Goal: Obtain resource: Obtain resource

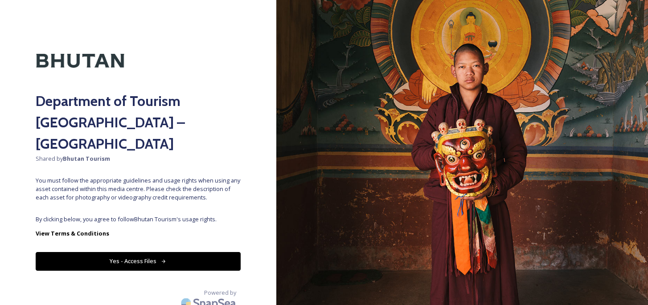
click at [201, 252] on button "Yes - Access Files" at bounding box center [138, 261] width 205 height 18
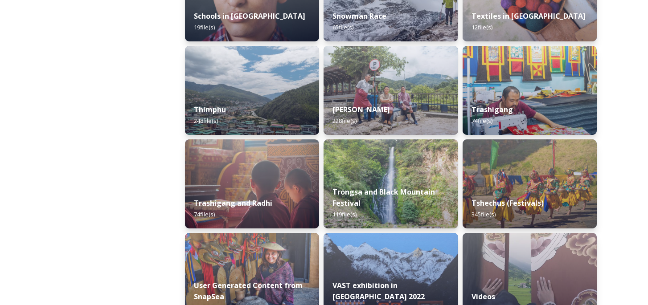
scroll to position [1034, 0]
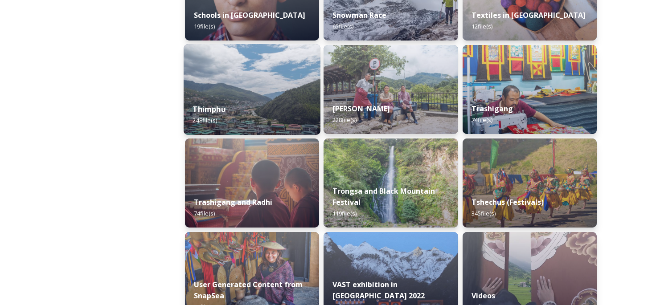
click at [284, 106] on div "Thimphu 248 file(s)" at bounding box center [252, 115] width 137 height 41
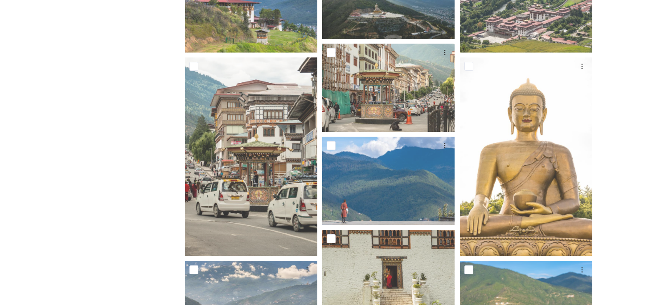
scroll to position [213, 0]
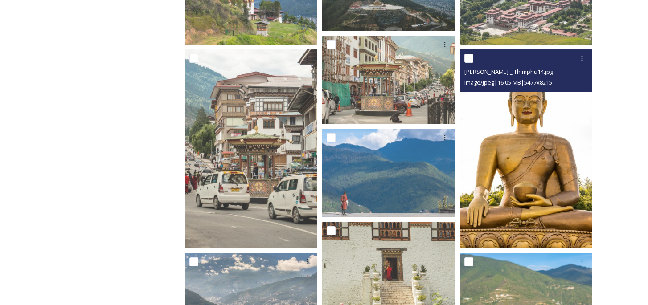
click at [534, 118] on img at bounding box center [526, 148] width 132 height 199
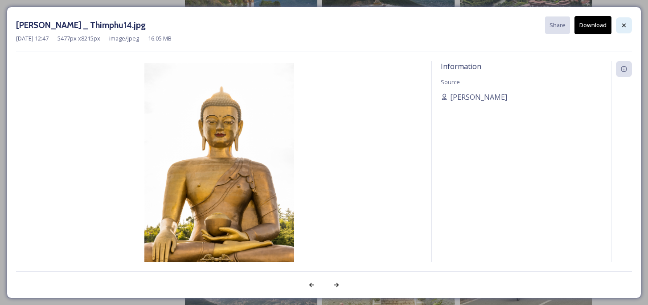
click at [626, 23] on icon at bounding box center [624, 25] width 7 height 7
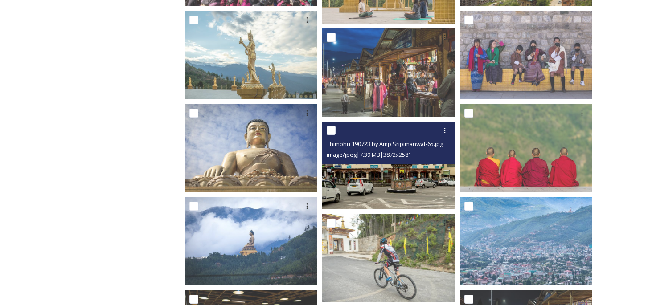
scroll to position [2866, 0]
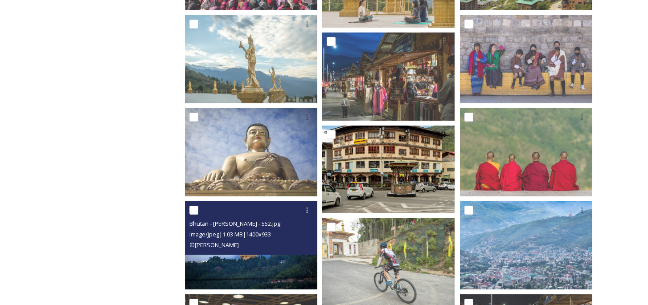
click at [225, 257] on img at bounding box center [251, 246] width 132 height 88
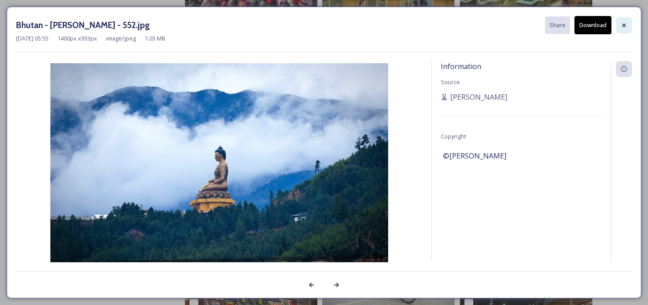
click at [622, 27] on icon at bounding box center [624, 25] width 7 height 7
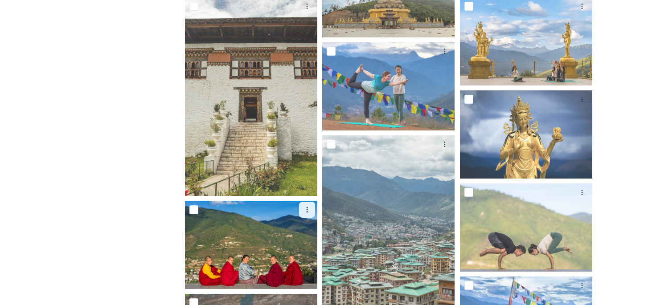
scroll to position [1073, 0]
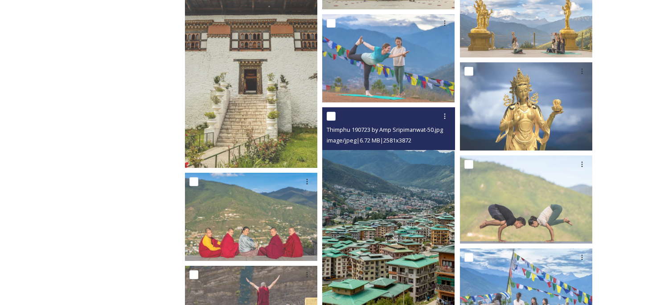
click at [389, 218] on img at bounding box center [388, 206] width 132 height 199
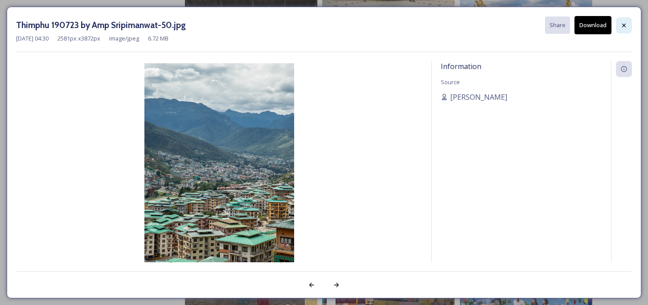
click at [626, 23] on icon at bounding box center [624, 25] width 7 height 7
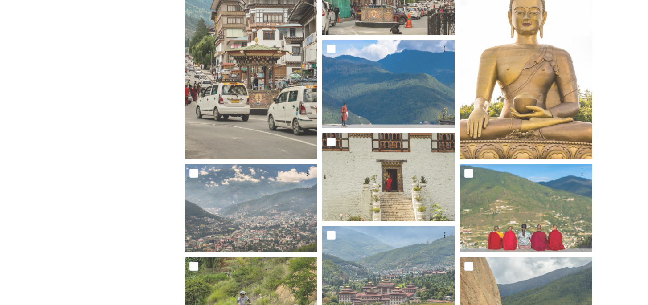
scroll to position [0, 0]
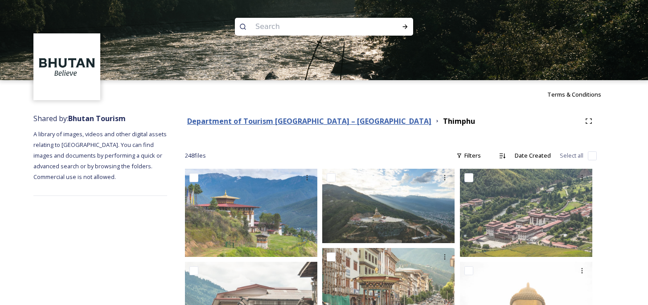
click at [314, 120] on strong "Department of Tourism [GEOGRAPHIC_DATA] – [GEOGRAPHIC_DATA]" at bounding box center [309, 121] width 244 height 10
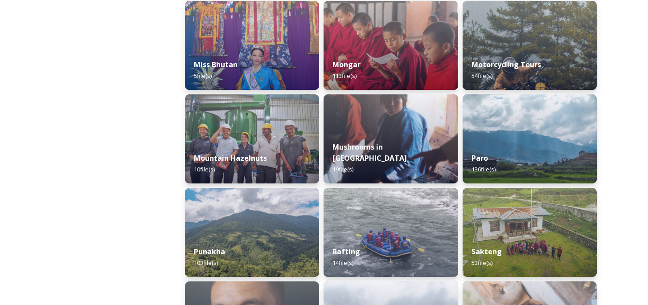
scroll to position [706, 0]
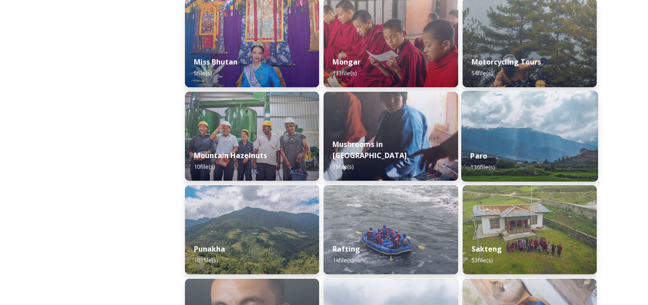
click at [501, 152] on div "Paro 136 file(s)" at bounding box center [530, 161] width 137 height 41
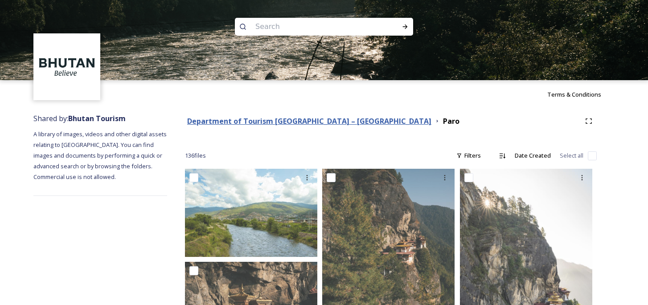
click at [289, 120] on strong "Department of Tourism [GEOGRAPHIC_DATA] – [GEOGRAPHIC_DATA]" at bounding box center [309, 121] width 244 height 10
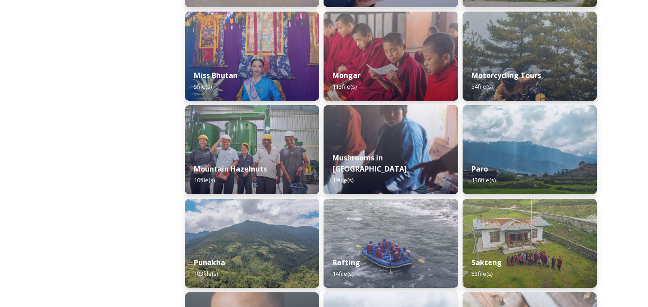
scroll to position [698, 0]
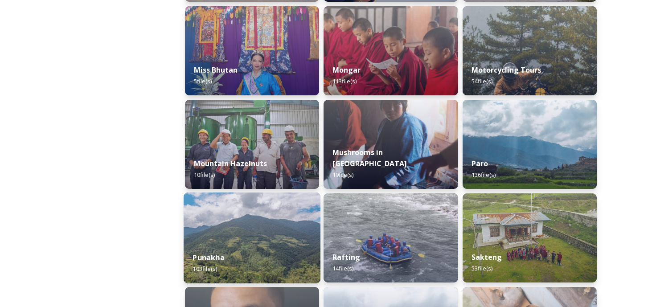
click at [240, 241] on img at bounding box center [252, 238] width 137 height 91
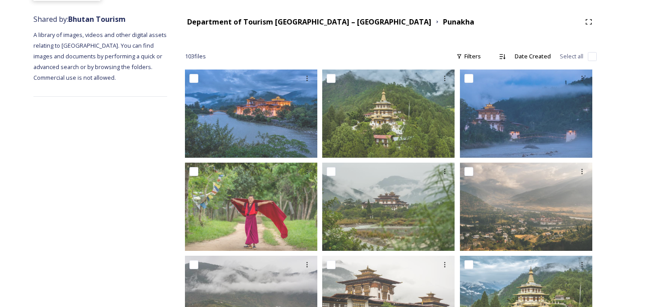
scroll to position [84, 0]
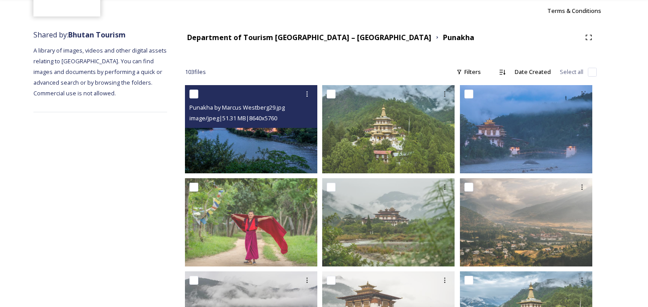
click at [226, 157] on img at bounding box center [251, 129] width 132 height 88
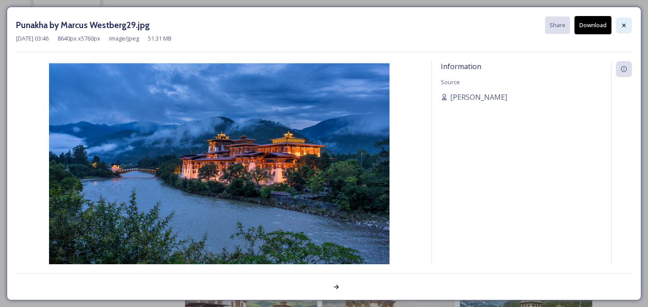
click at [627, 22] on icon at bounding box center [624, 25] width 7 height 7
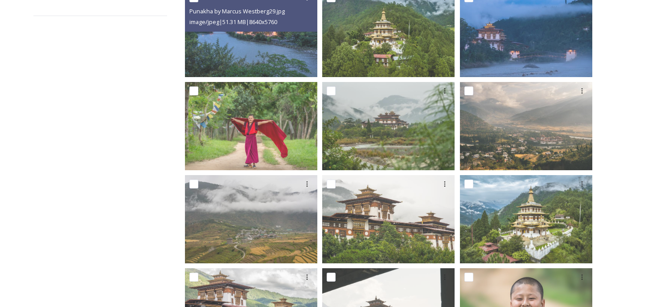
scroll to position [197, 0]
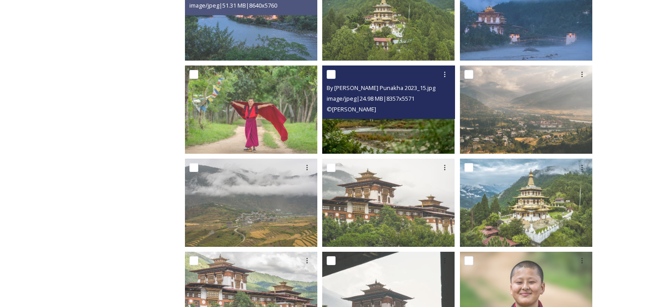
click at [414, 148] on img at bounding box center [388, 110] width 132 height 88
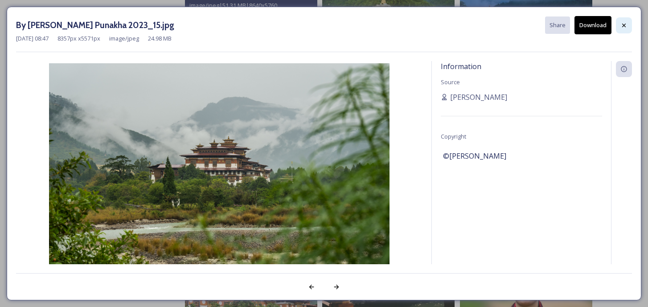
click at [624, 20] on div at bounding box center [624, 25] width 16 height 16
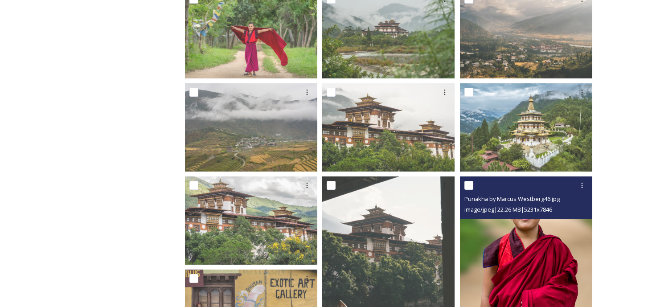
scroll to position [298, 0]
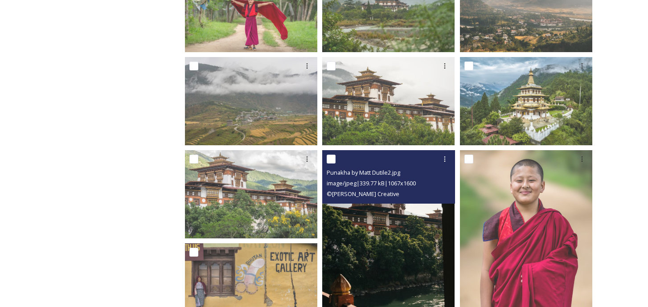
click at [378, 217] on img at bounding box center [388, 249] width 132 height 198
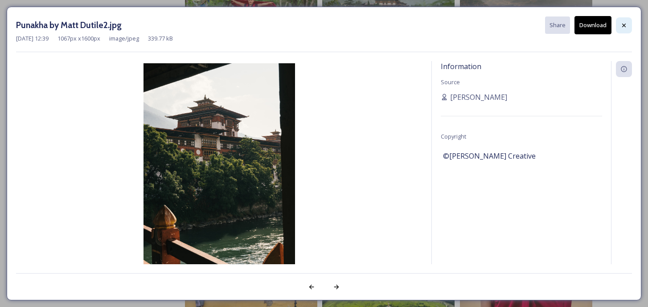
click at [617, 29] on div at bounding box center [624, 25] width 16 height 16
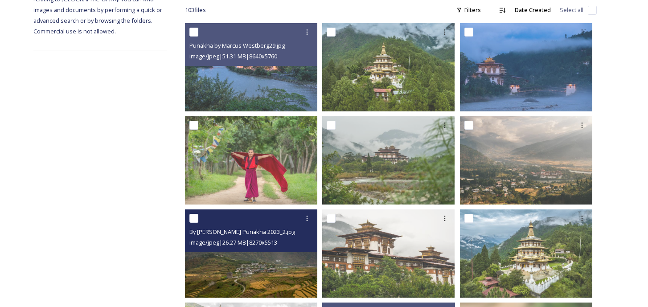
scroll to position [143, 0]
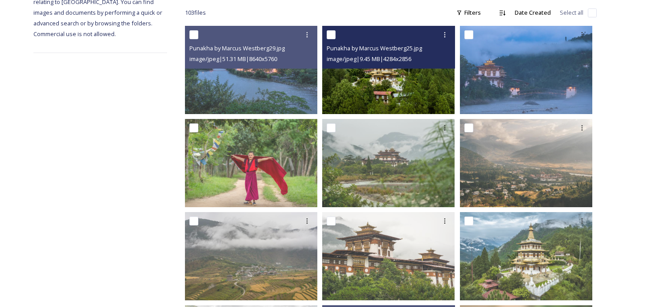
click at [408, 94] on img at bounding box center [388, 70] width 132 height 88
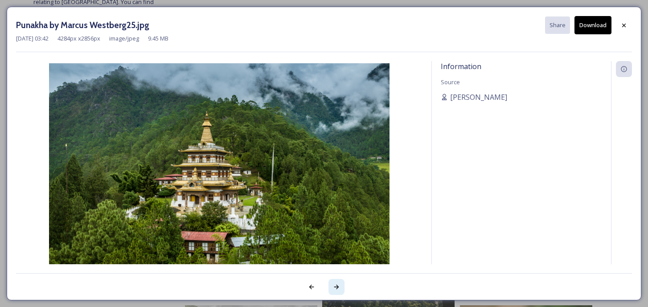
click at [334, 282] on div at bounding box center [337, 287] width 16 height 16
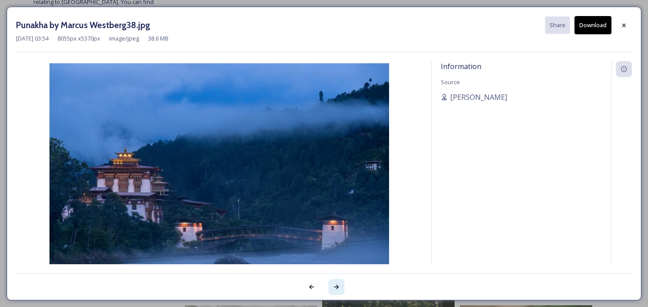
click at [336, 284] on icon at bounding box center [336, 287] width 7 height 7
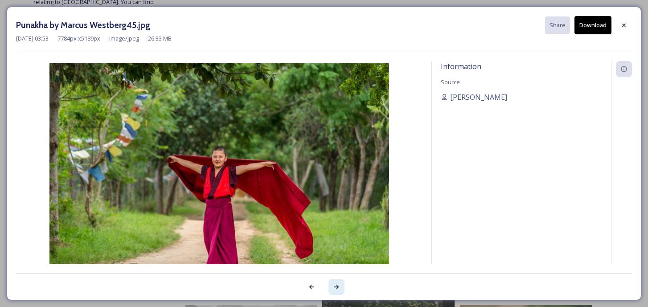
click at [337, 284] on icon at bounding box center [336, 287] width 7 height 7
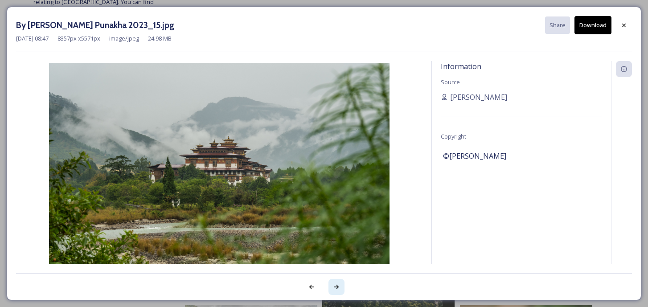
click at [341, 285] on div at bounding box center [337, 287] width 16 height 16
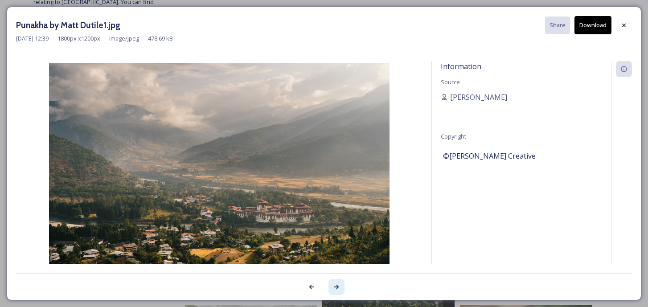
click at [341, 285] on div at bounding box center [337, 287] width 16 height 16
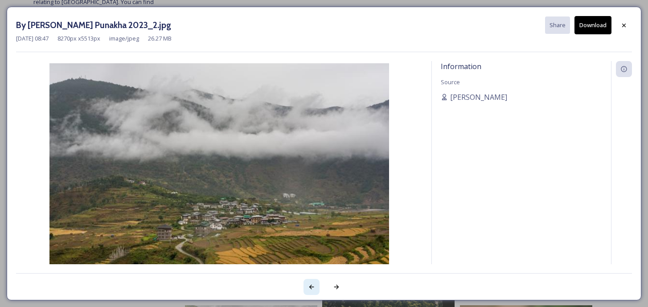
click at [309, 286] on icon at bounding box center [311, 287] width 7 height 7
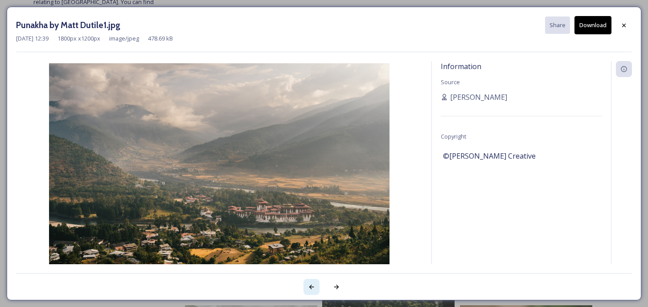
click at [309, 286] on icon at bounding box center [311, 287] width 7 height 7
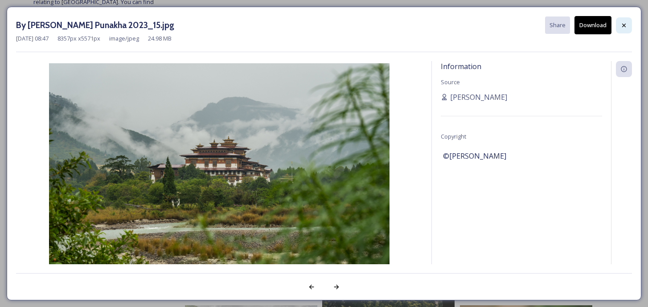
click at [622, 28] on icon at bounding box center [624, 25] width 7 height 7
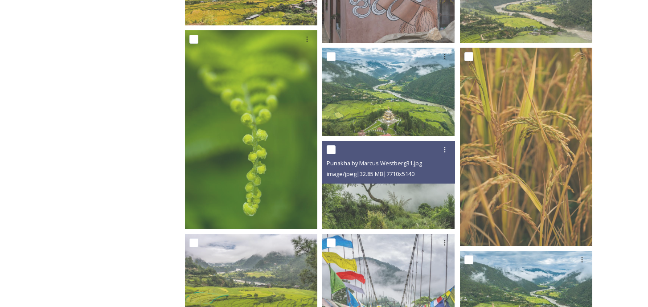
scroll to position [700, 0]
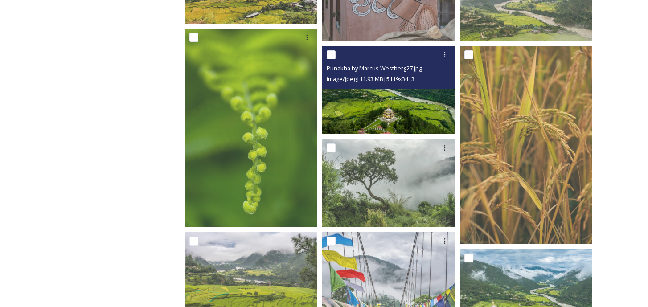
click at [397, 77] on span "image/jpeg | 11.93 MB | 5119 x 3413" at bounding box center [371, 79] width 88 height 8
click at [398, 104] on img at bounding box center [388, 89] width 132 height 88
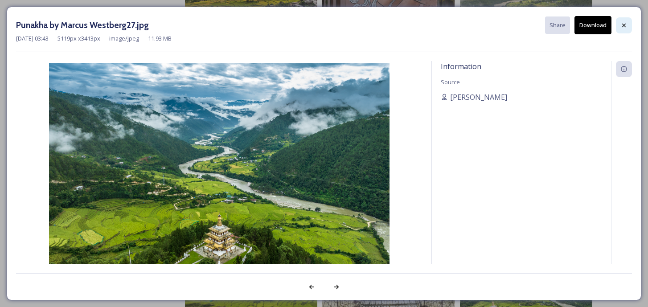
click at [623, 21] on div at bounding box center [624, 25] width 16 height 16
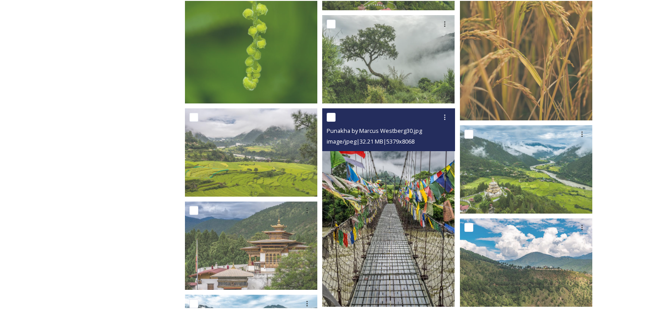
scroll to position [828, 0]
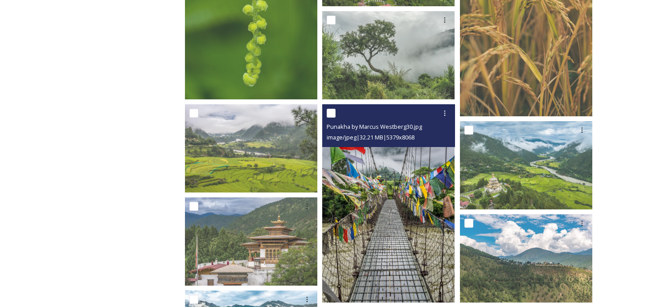
click at [399, 212] on img at bounding box center [388, 203] width 132 height 199
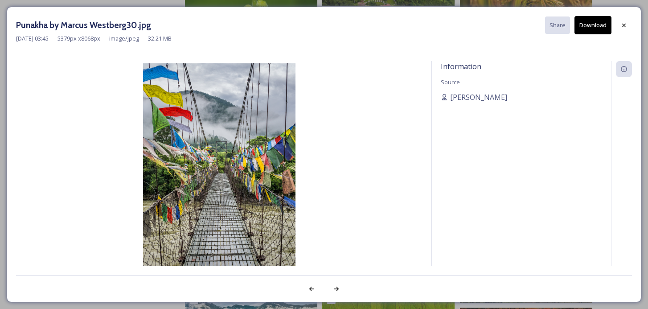
click at [622, 23] on icon at bounding box center [624, 25] width 7 height 7
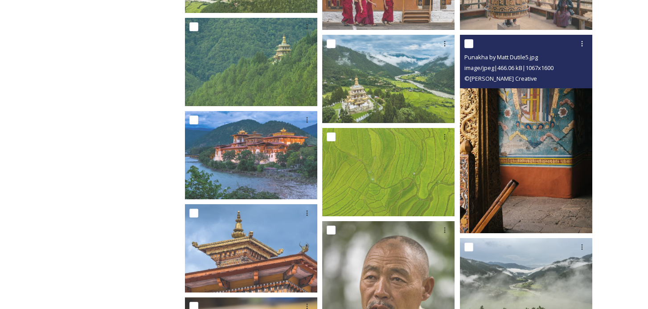
scroll to position [1221, 0]
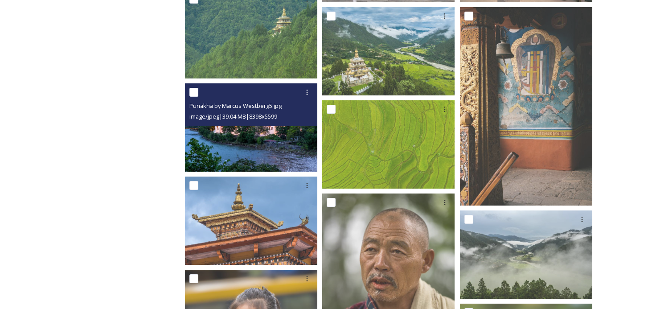
click at [270, 146] on img at bounding box center [251, 127] width 132 height 88
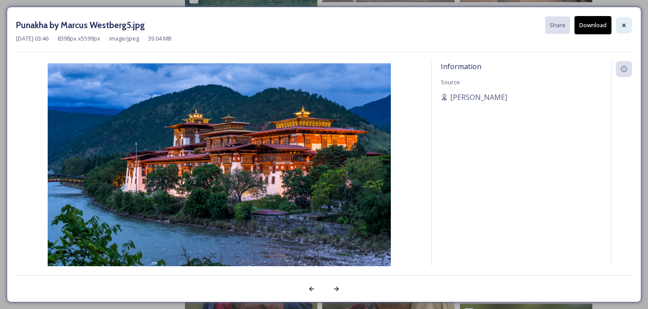
click at [623, 23] on icon at bounding box center [624, 25] width 7 height 7
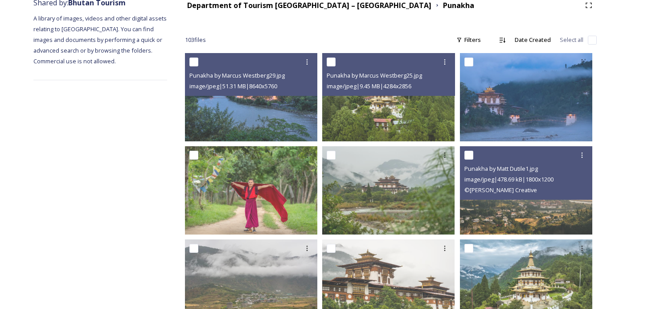
scroll to position [111, 0]
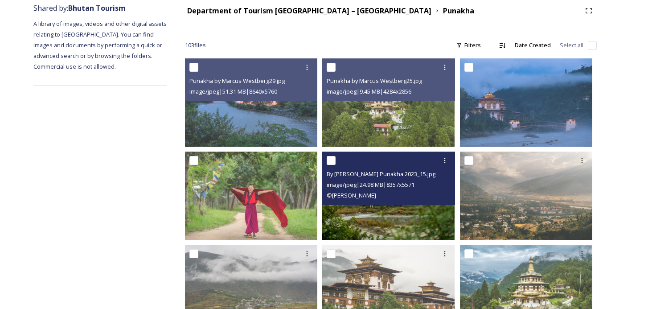
click at [404, 214] on img at bounding box center [388, 196] width 132 height 88
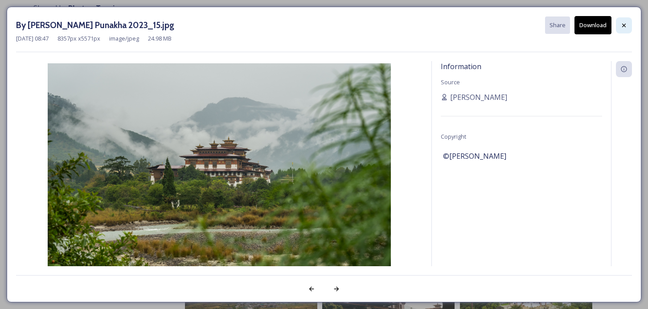
click at [626, 23] on icon at bounding box center [624, 25] width 7 height 7
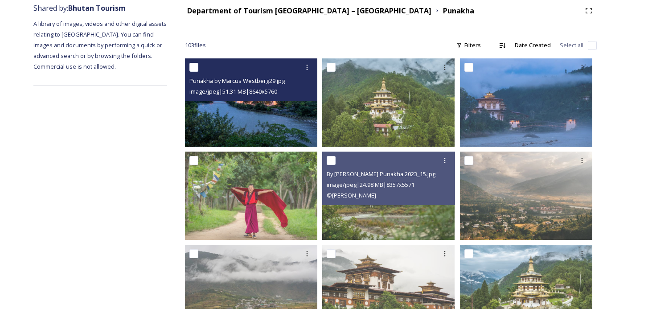
click at [291, 122] on img at bounding box center [251, 102] width 132 height 88
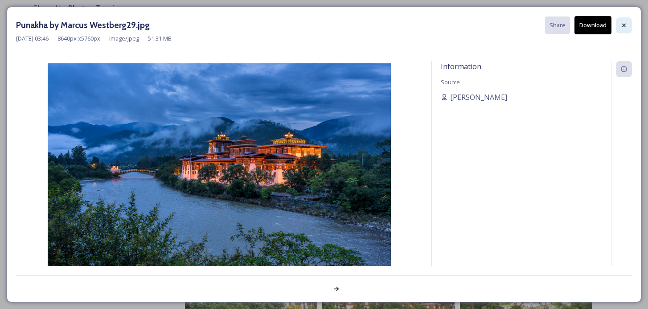
click at [621, 23] on icon at bounding box center [624, 25] width 7 height 7
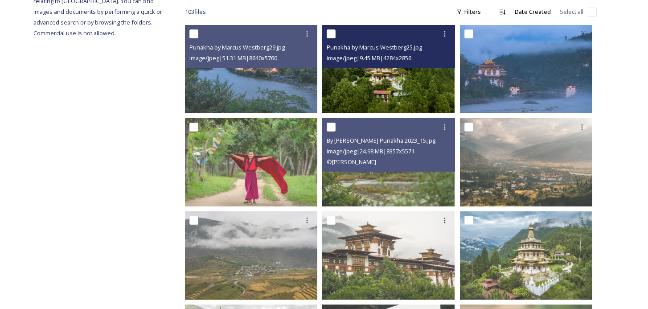
scroll to position [145, 0]
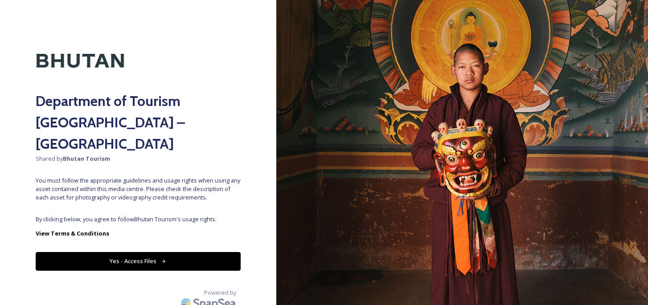
click at [202, 252] on button "Yes - Access Files" at bounding box center [138, 261] width 205 height 18
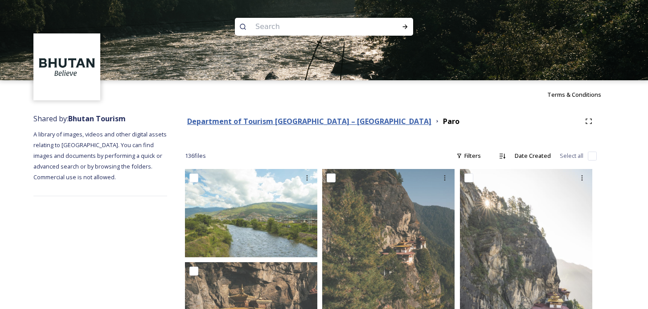
click at [313, 124] on strong "Department of Tourism [GEOGRAPHIC_DATA] – [GEOGRAPHIC_DATA]" at bounding box center [309, 121] width 244 height 10
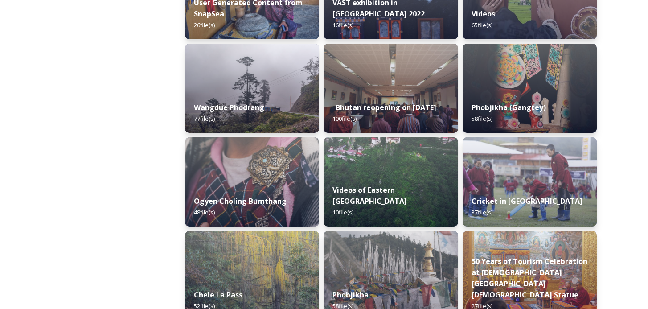
scroll to position [1318, 0]
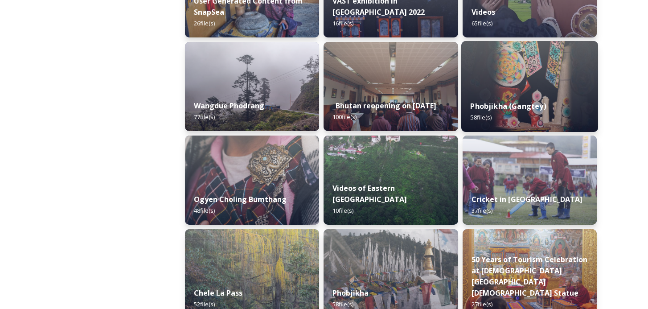
click at [521, 102] on strong "Phobjikha (Gangtey)" at bounding box center [508, 106] width 76 height 10
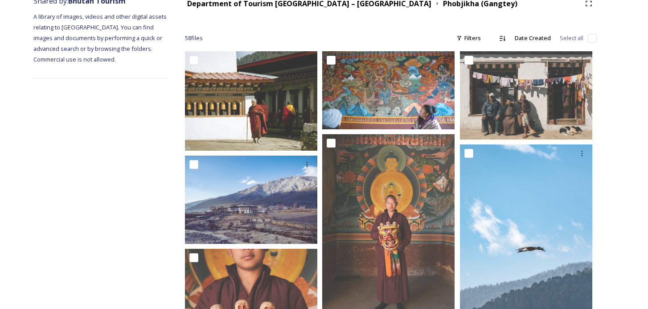
scroll to position [114, 0]
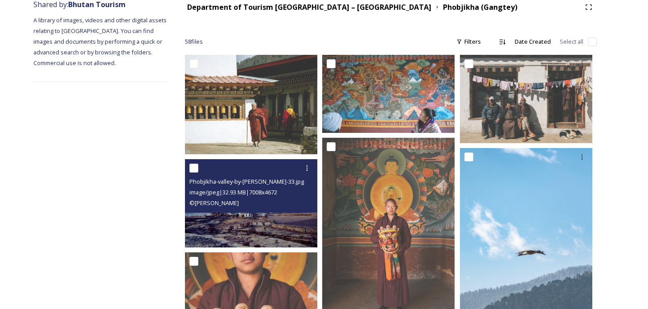
click at [206, 224] on img at bounding box center [251, 203] width 132 height 88
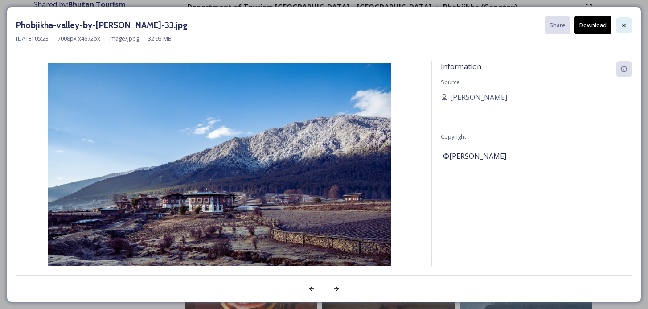
click at [623, 24] on icon at bounding box center [624, 25] width 4 height 4
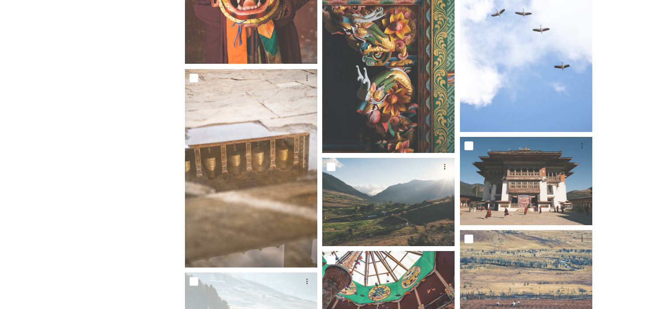
scroll to position [556, 0]
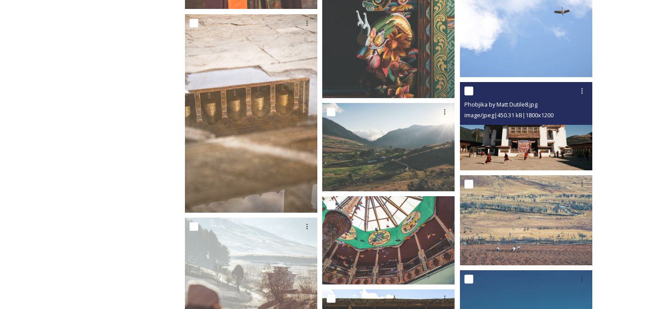
click at [519, 136] on img at bounding box center [526, 126] width 132 height 88
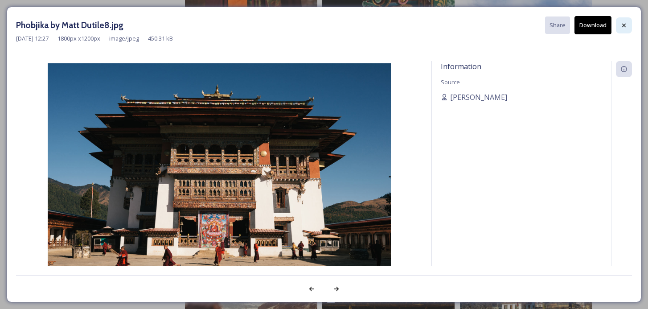
click at [622, 30] on div at bounding box center [624, 25] width 16 height 16
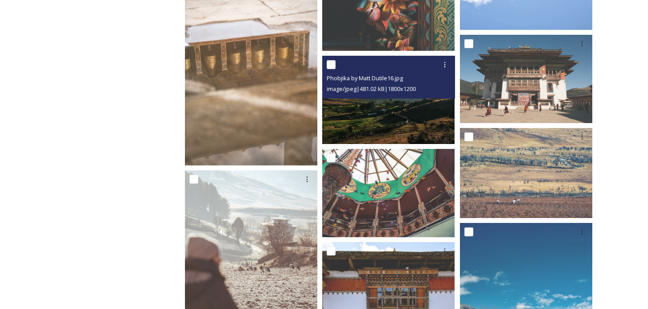
scroll to position [0, 0]
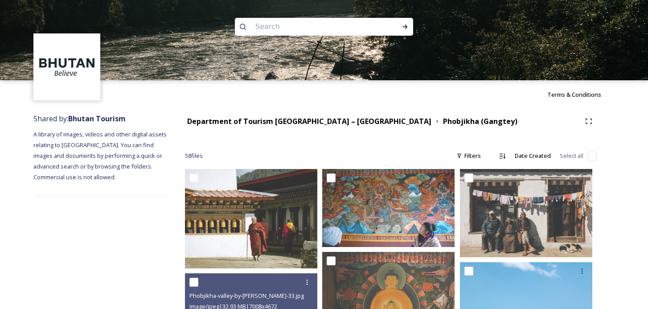
click at [315, 116] on div "Department of Tourism [GEOGRAPHIC_DATA] – [GEOGRAPHIC_DATA]" at bounding box center [309, 121] width 244 height 11
click at [319, 127] on div "Department of Tourism Bhutan – Brand Centre Phobjikha (Gangtey)" at bounding box center [391, 121] width 412 height 16
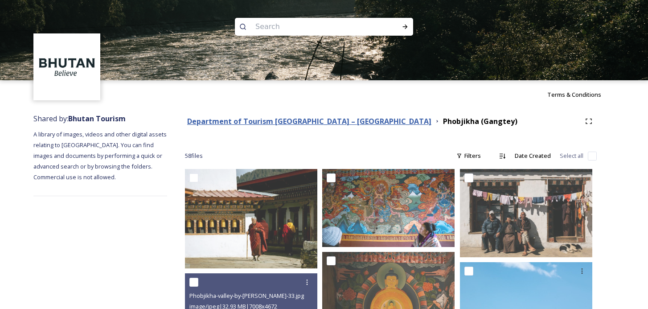
click at [320, 121] on strong "Department of Tourism [GEOGRAPHIC_DATA] – [GEOGRAPHIC_DATA]" at bounding box center [309, 121] width 244 height 10
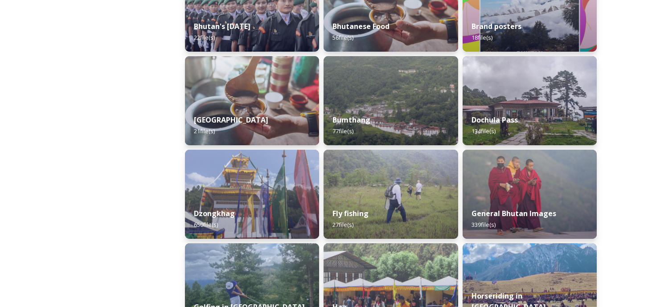
scroll to position [272, 0]
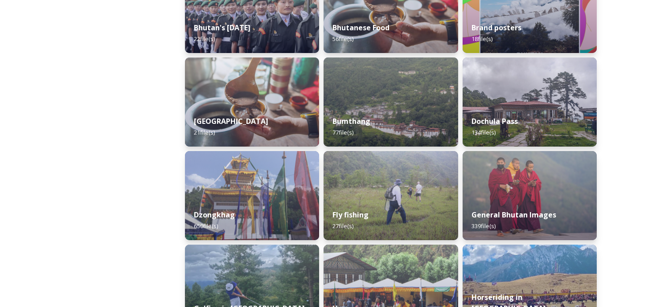
click at [378, 110] on div "Bumthang 77 file(s)" at bounding box center [391, 127] width 134 height 40
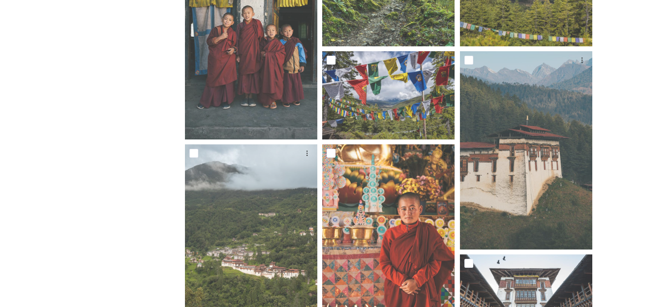
scroll to position [618, 0]
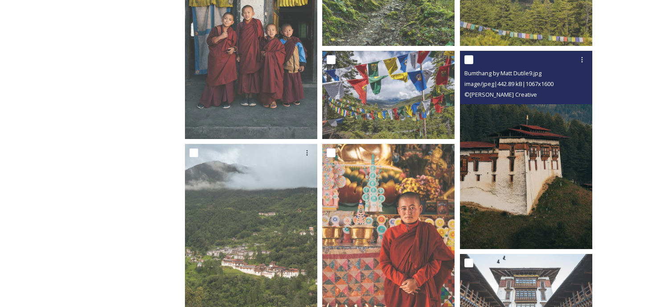
click at [519, 111] on img at bounding box center [526, 150] width 132 height 198
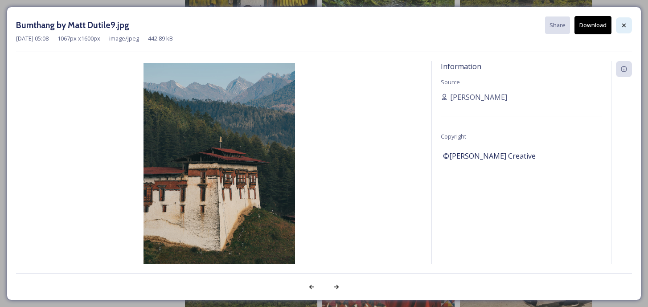
click at [622, 18] on div at bounding box center [624, 25] width 16 height 16
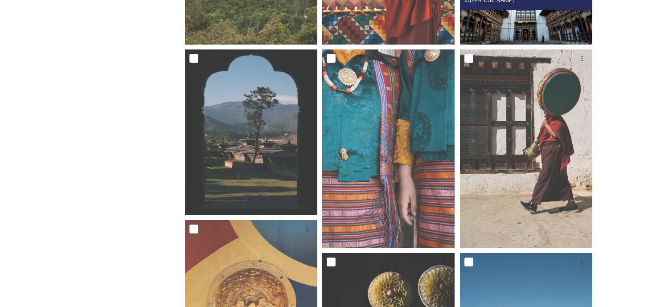
scroll to position [919, 0]
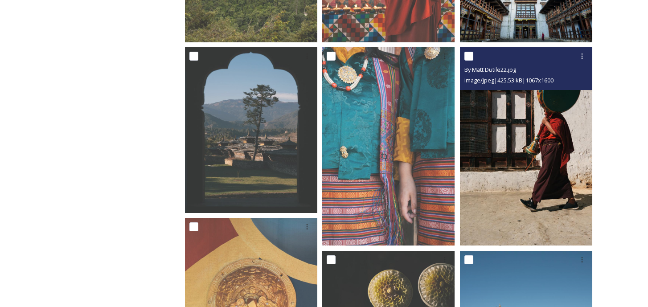
click at [503, 131] on img at bounding box center [526, 146] width 132 height 198
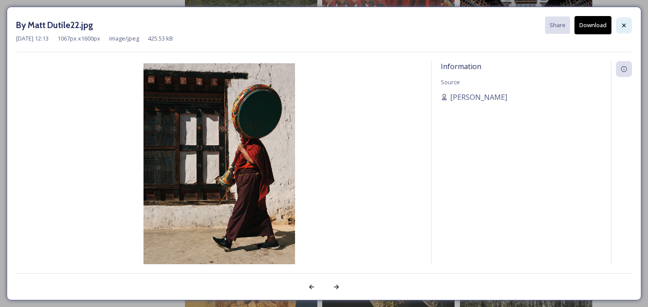
click at [623, 27] on icon at bounding box center [624, 25] width 7 height 7
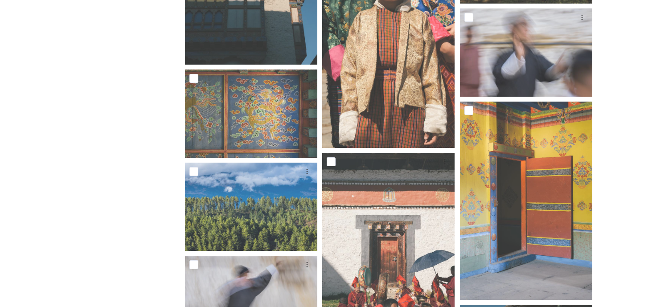
scroll to position [2924, 0]
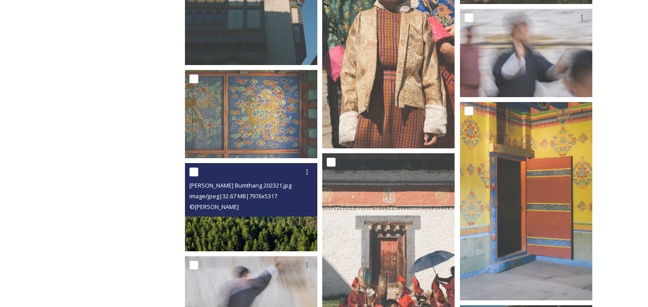
click at [243, 190] on div "Marcus Westberg Bumthang 202321.jpg" at bounding box center [253, 185] width 126 height 11
click at [259, 230] on img at bounding box center [251, 207] width 132 height 88
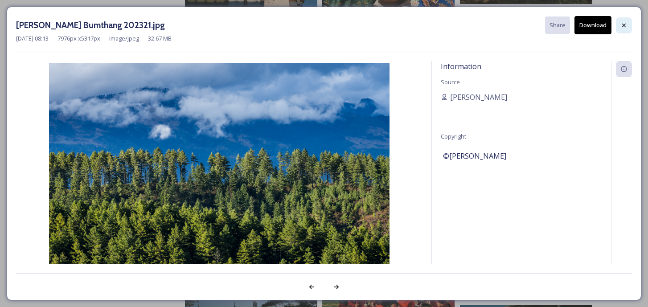
click at [631, 31] on div at bounding box center [624, 25] width 16 height 16
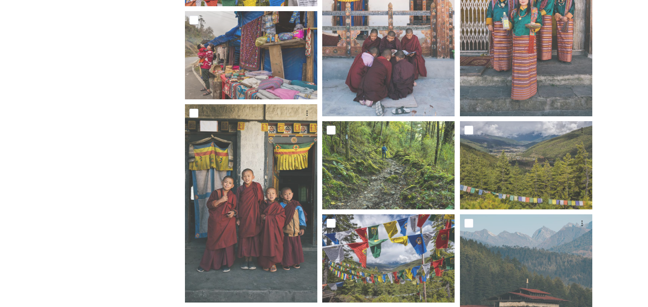
scroll to position [0, 0]
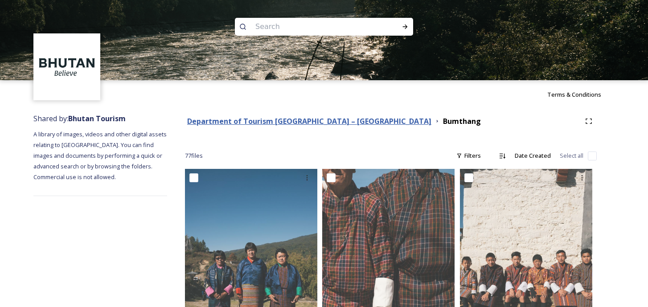
click at [303, 121] on strong "Department of Tourism [GEOGRAPHIC_DATA] – [GEOGRAPHIC_DATA]" at bounding box center [309, 121] width 244 height 10
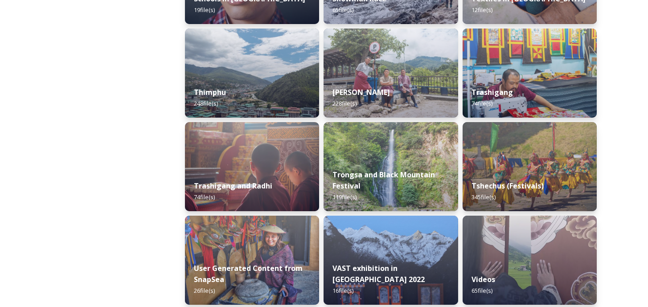
scroll to position [1078, 0]
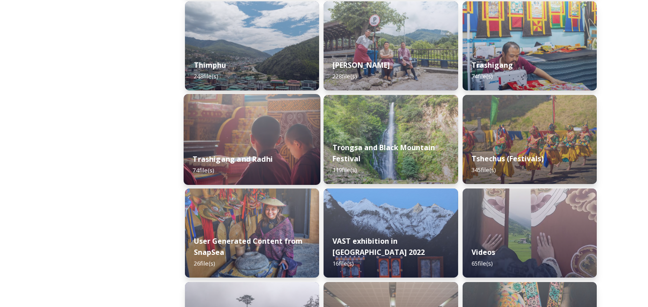
click at [296, 158] on div "Trashigang and Radhi 74 file(s)" at bounding box center [252, 164] width 137 height 41
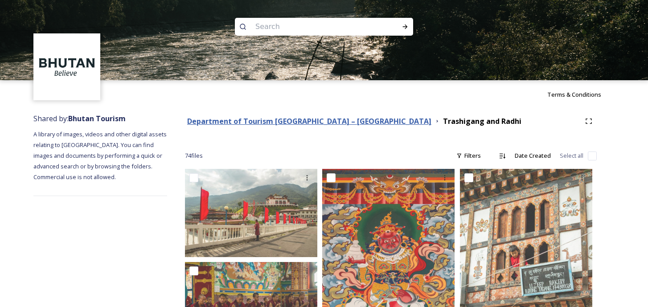
click at [326, 123] on strong "Department of Tourism [GEOGRAPHIC_DATA] – [GEOGRAPHIC_DATA]" at bounding box center [309, 121] width 244 height 10
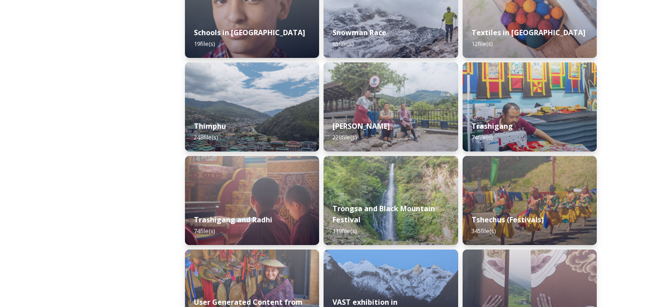
scroll to position [1016, 0]
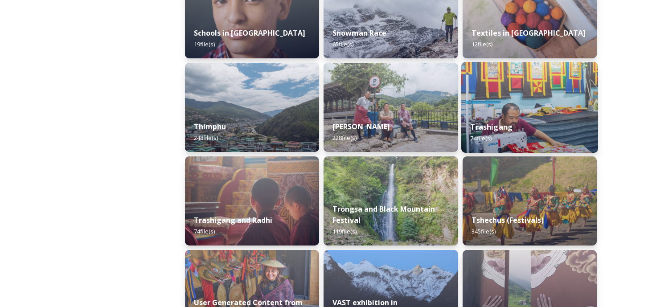
click at [530, 113] on div "Trashigang 74 file(s)" at bounding box center [530, 132] width 137 height 41
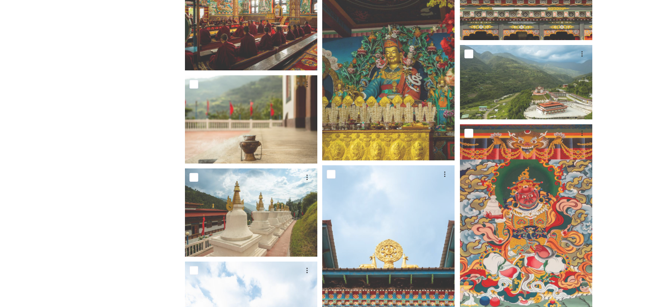
scroll to position [1247, 0]
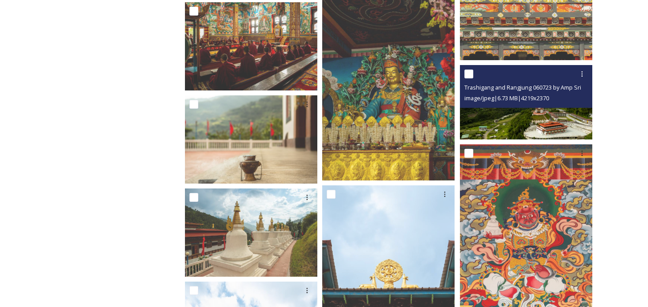
click at [534, 121] on img at bounding box center [526, 102] width 132 height 74
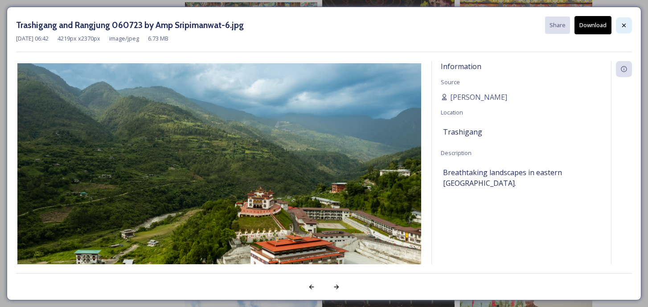
click at [626, 24] on icon at bounding box center [624, 25] width 7 height 7
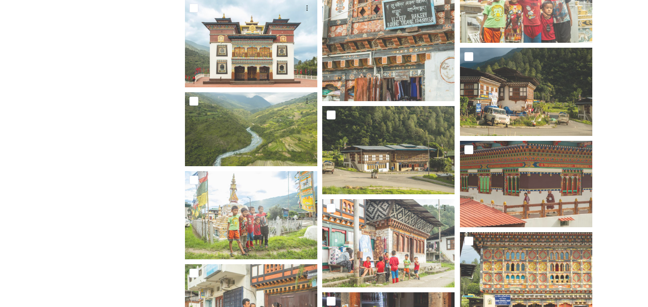
scroll to position [1734, 0]
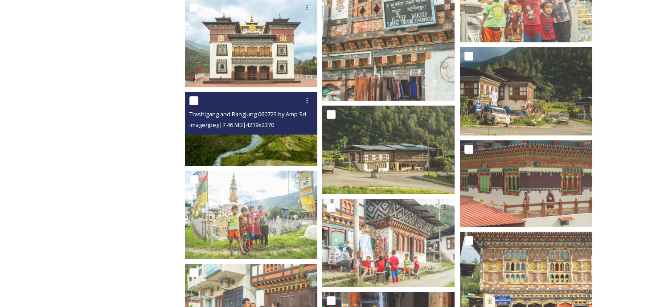
click at [261, 133] on div "Trashigang and Rangjung 060723 by Amp Sripimanwat-4.jpg image/jpeg | 7.46 MB | …" at bounding box center [251, 113] width 132 height 43
click at [271, 143] on img at bounding box center [251, 129] width 132 height 74
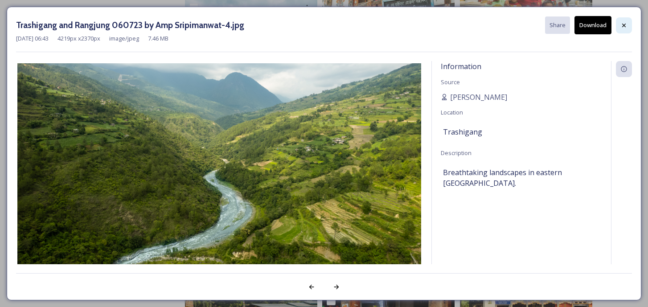
click at [624, 23] on icon at bounding box center [624, 25] width 7 height 7
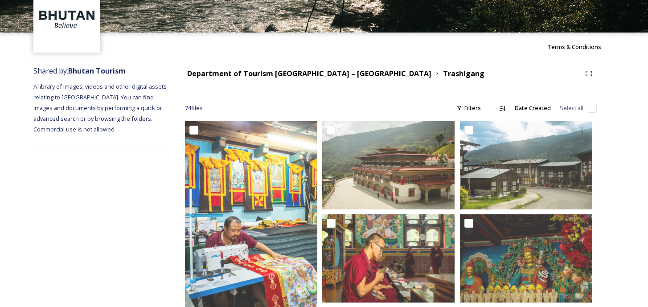
scroll to position [0, 0]
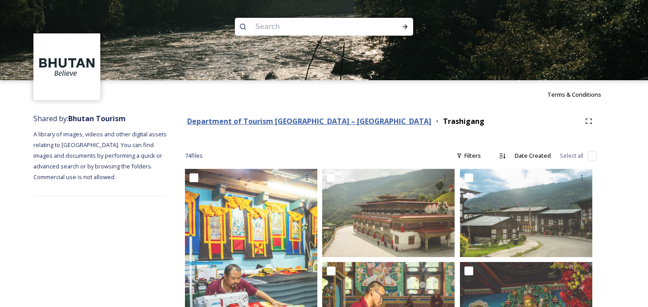
click at [310, 122] on strong "Department of Tourism [GEOGRAPHIC_DATA] – [GEOGRAPHIC_DATA]" at bounding box center [309, 121] width 244 height 10
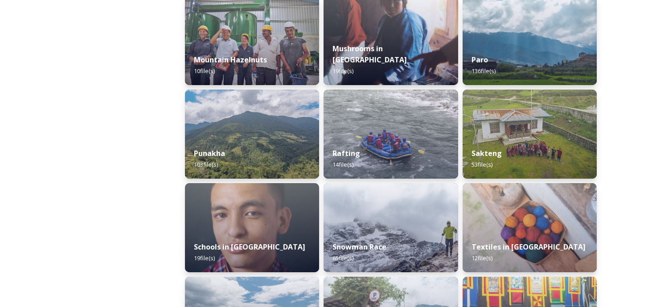
scroll to position [804, 0]
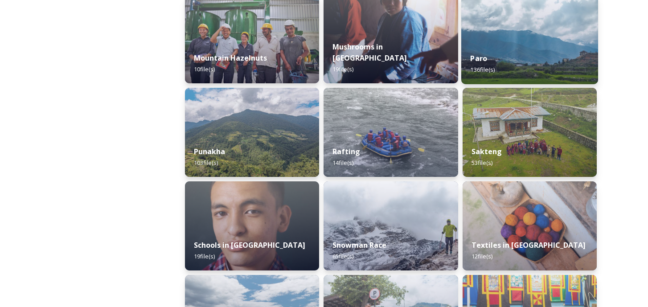
click at [486, 53] on div "Paro 136 file(s)" at bounding box center [530, 64] width 137 height 41
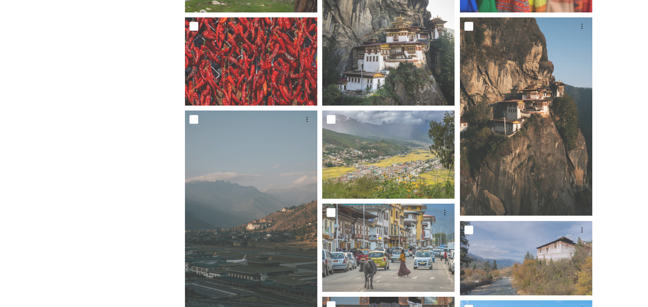
scroll to position [748, 0]
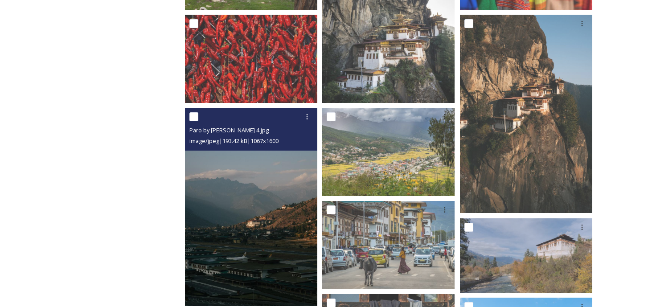
click at [239, 199] on img at bounding box center [251, 207] width 132 height 198
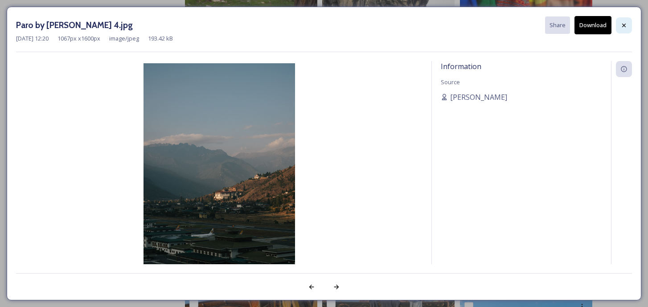
click at [626, 25] on icon at bounding box center [624, 25] width 7 height 7
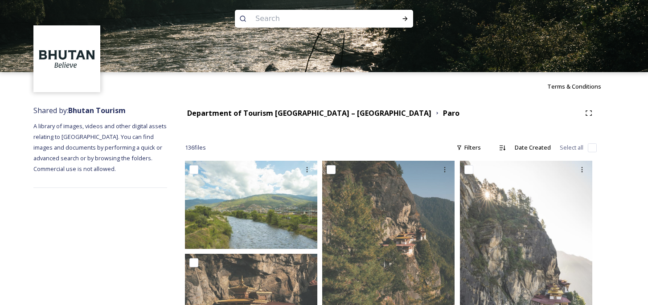
scroll to position [0, 0]
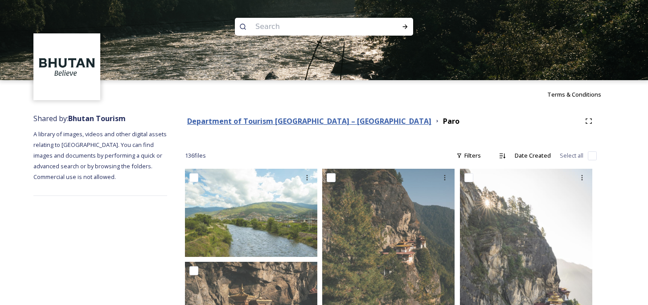
click at [281, 117] on strong "Department of Tourism [GEOGRAPHIC_DATA] – [GEOGRAPHIC_DATA]" at bounding box center [309, 121] width 244 height 10
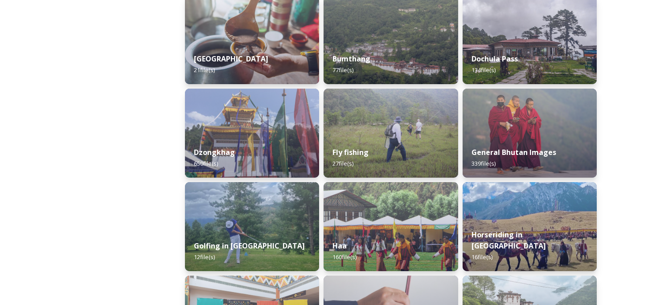
scroll to position [332, 0]
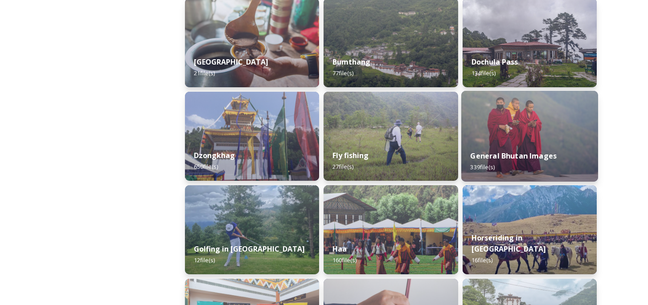
click at [486, 156] on strong "General Bhutan Images" at bounding box center [513, 156] width 87 height 10
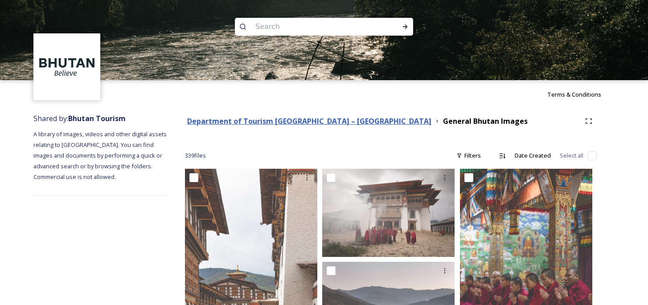
click at [315, 119] on strong "Department of Tourism [GEOGRAPHIC_DATA] – [GEOGRAPHIC_DATA]" at bounding box center [309, 121] width 244 height 10
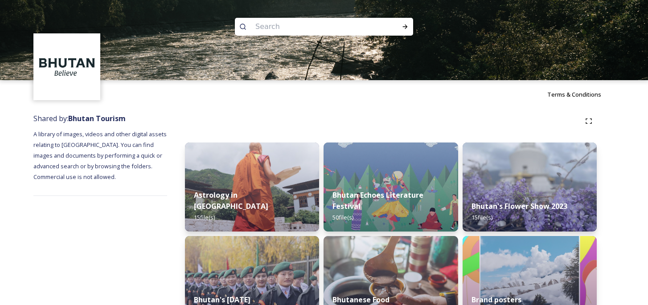
click at [324, 25] on input at bounding box center [312, 27] width 122 height 20
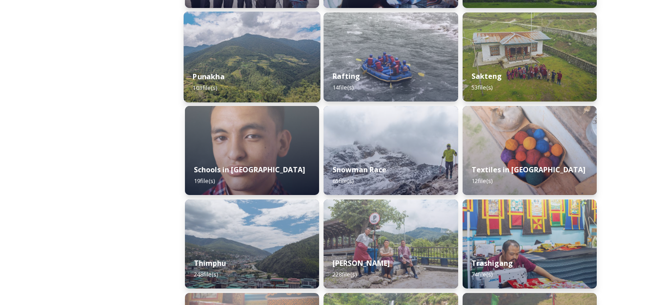
scroll to position [849, 0]
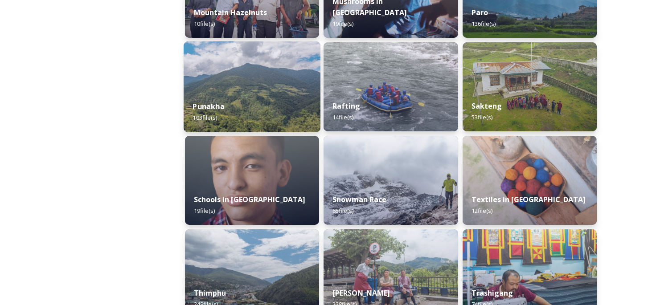
click at [295, 89] on img at bounding box center [252, 86] width 137 height 91
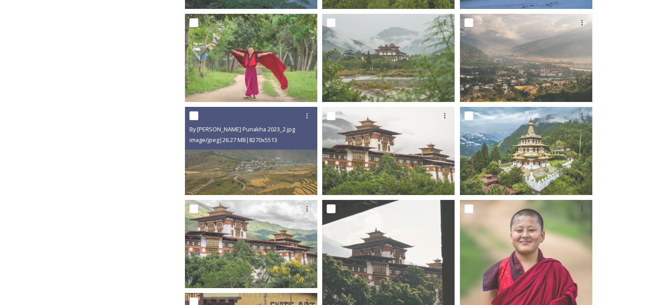
scroll to position [257, 0]
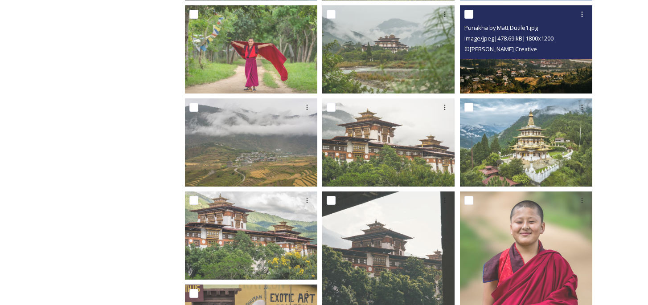
click at [511, 67] on img at bounding box center [526, 49] width 132 height 88
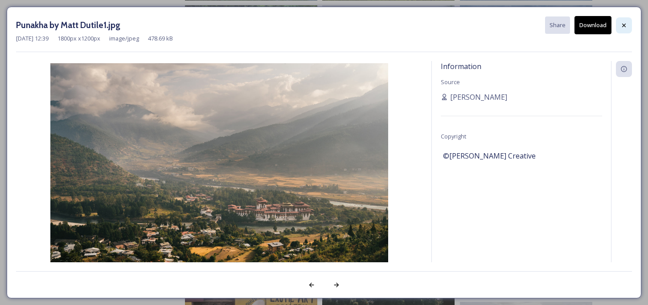
click at [621, 26] on icon at bounding box center [624, 25] width 7 height 7
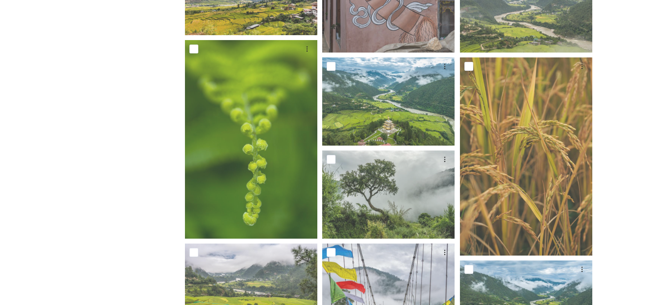
scroll to position [689, 0]
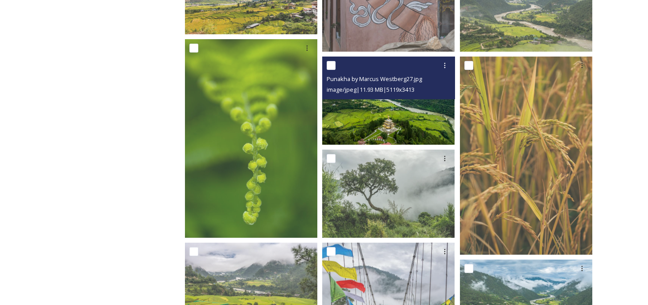
click at [359, 115] on img at bounding box center [388, 100] width 132 height 88
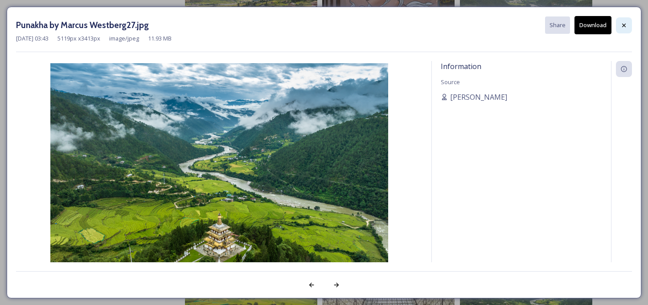
click at [628, 29] on div at bounding box center [624, 25] width 16 height 16
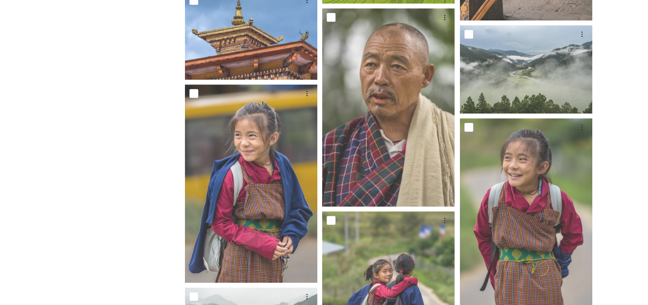
scroll to position [1392, 0]
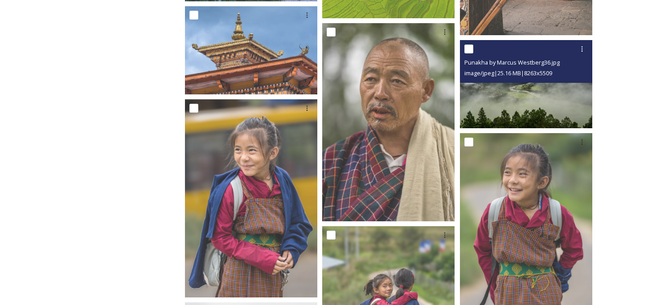
click at [486, 89] on img at bounding box center [526, 84] width 132 height 88
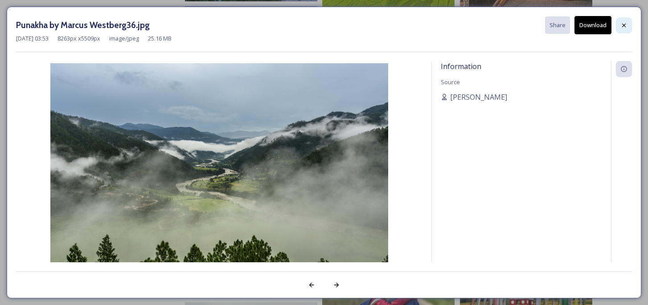
click at [625, 22] on icon at bounding box center [624, 25] width 7 height 7
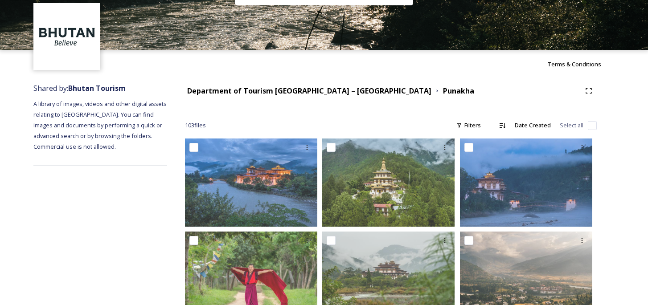
scroll to position [0, 0]
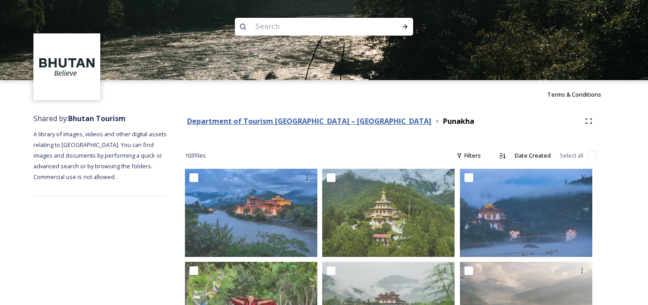
click at [307, 120] on strong "Department of Tourism [GEOGRAPHIC_DATA] – [GEOGRAPHIC_DATA]" at bounding box center [309, 121] width 244 height 10
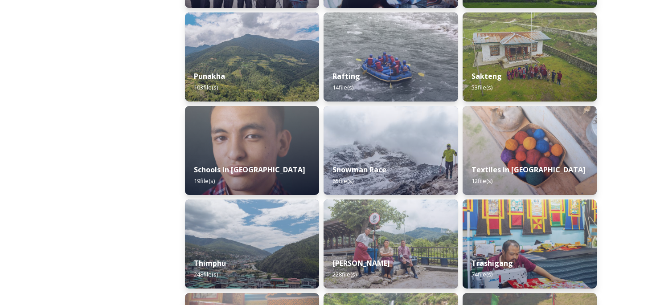
scroll to position [882, 0]
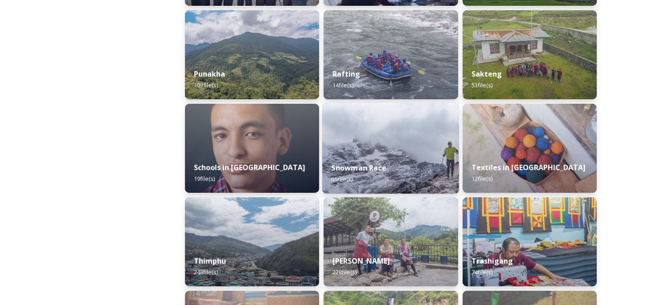
click at [370, 165] on strong "Snowman Race" at bounding box center [359, 168] width 55 height 10
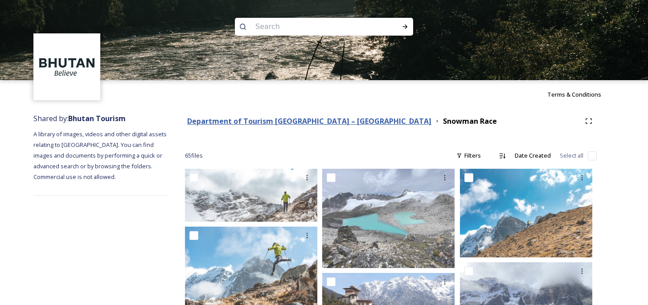
click at [304, 118] on strong "Department of Tourism [GEOGRAPHIC_DATA] – [GEOGRAPHIC_DATA]" at bounding box center [309, 121] width 244 height 10
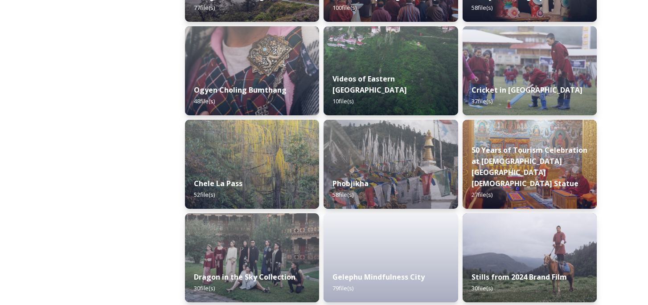
scroll to position [1527, 0]
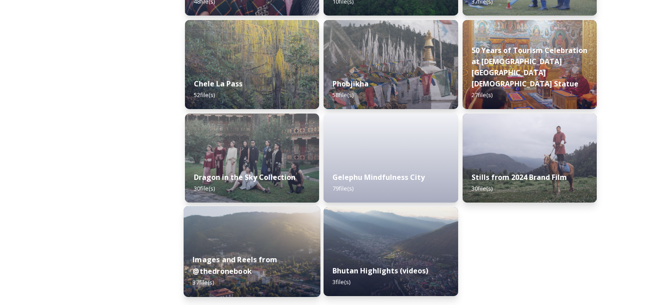
click at [244, 256] on strong "Images and Reels from @thedronebook" at bounding box center [235, 265] width 85 height 21
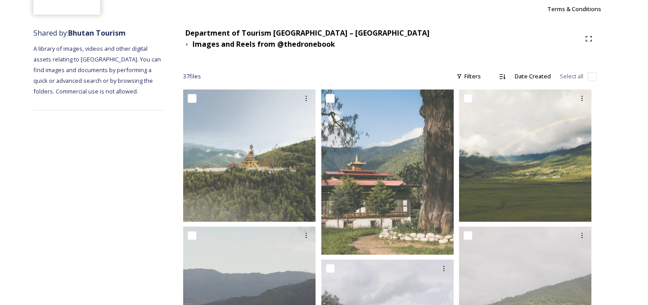
scroll to position [86, 0]
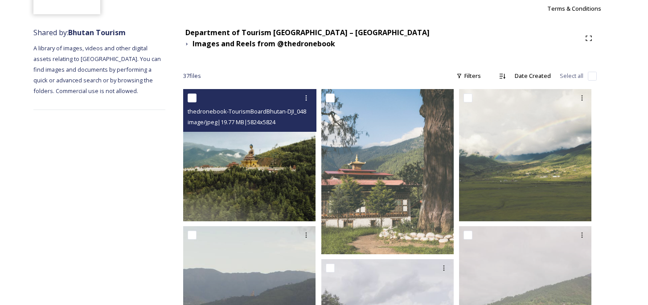
click at [239, 143] on img at bounding box center [249, 155] width 132 height 132
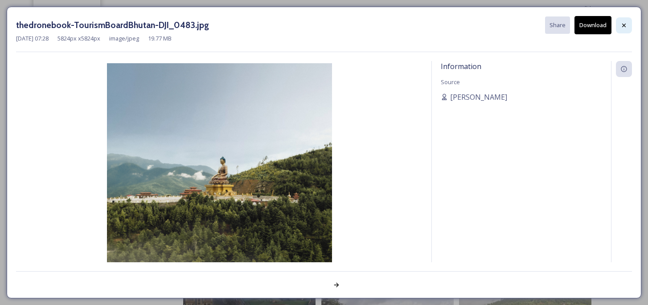
click at [621, 22] on icon at bounding box center [624, 25] width 7 height 7
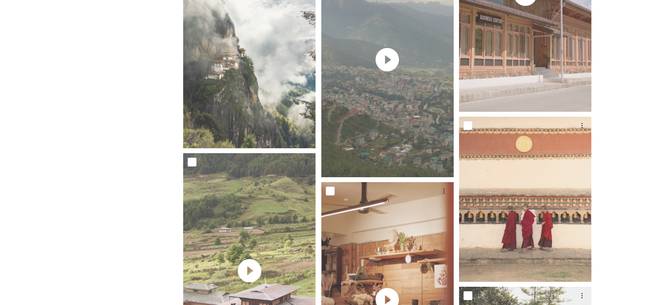
scroll to position [1838, 0]
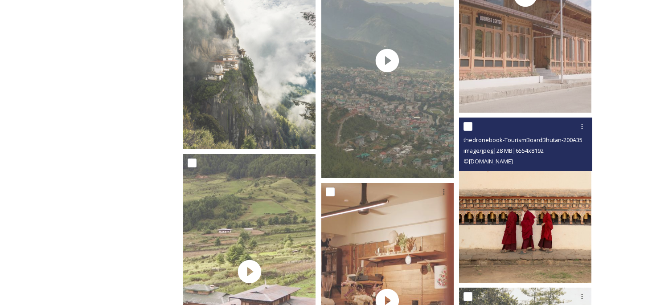
click at [490, 214] on img at bounding box center [525, 199] width 132 height 165
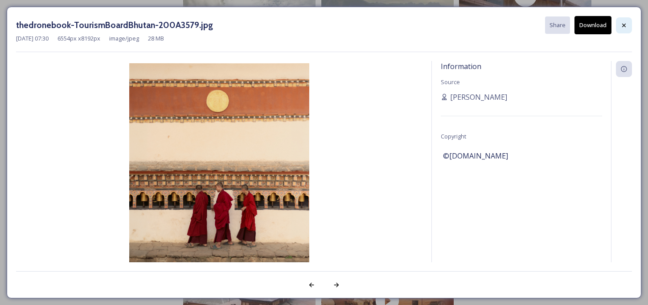
click at [628, 25] on div at bounding box center [624, 25] width 16 height 16
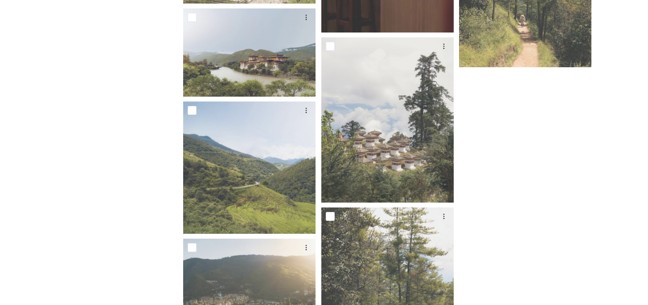
scroll to position [2306, 0]
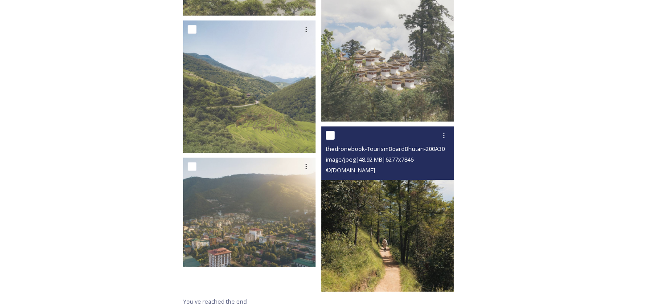
click at [449, 218] on img at bounding box center [387, 209] width 132 height 165
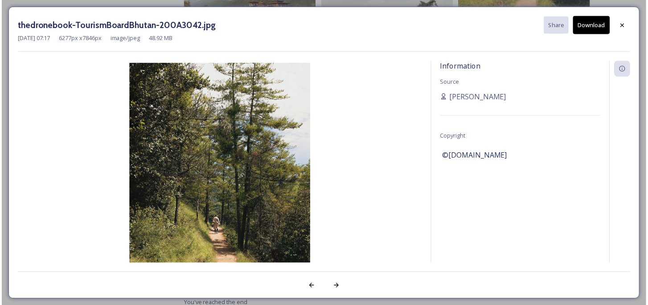
scroll to position [2277, 0]
